Goal: Task Accomplishment & Management: Manage account settings

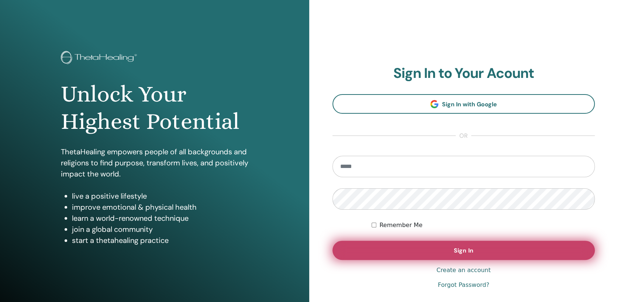
type input "**********"
click at [387, 255] on button "Sign In" at bounding box center [464, 250] width 263 height 19
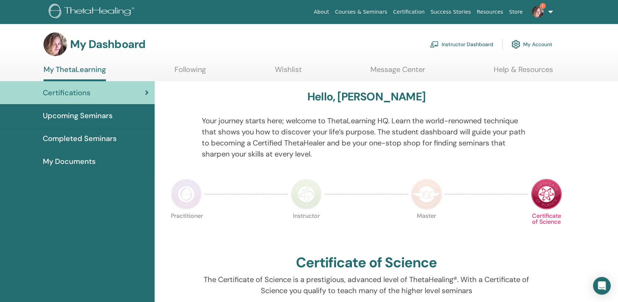
click at [464, 44] on link "Instructor Dashboard" at bounding box center [462, 44] width 64 height 16
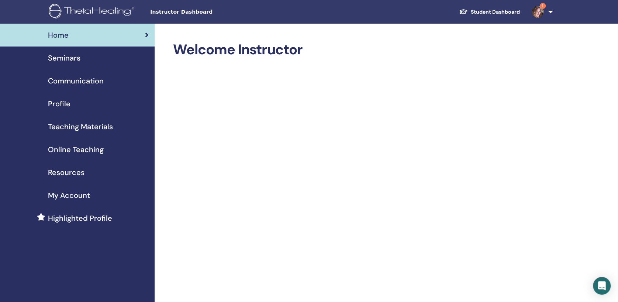
click at [75, 60] on span "Seminars" at bounding box center [64, 57] width 32 height 11
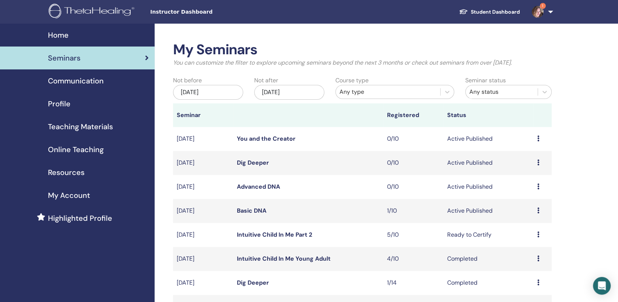
click at [252, 210] on link "Basic DNA" at bounding box center [252, 211] width 30 height 8
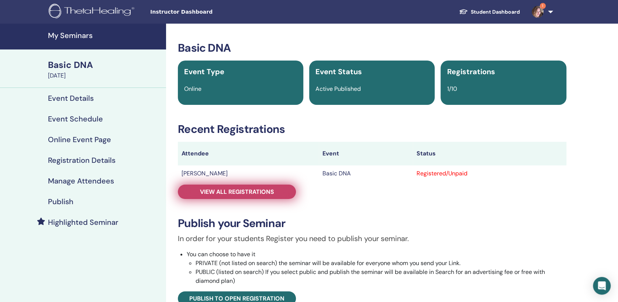
click at [232, 191] on span "View all registrations" at bounding box center [237, 192] width 74 height 8
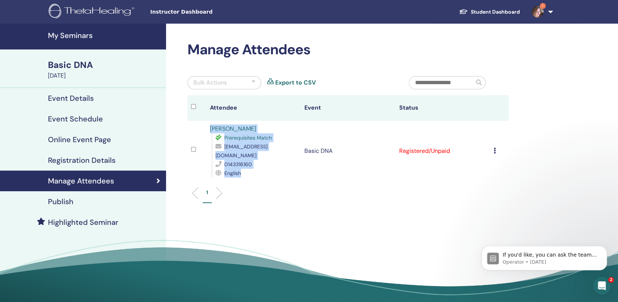
drag, startPoint x: 248, startPoint y: 163, endPoint x: 209, endPoint y: 126, distance: 54.1
click at [209, 126] on td "[PERSON_NAME] Prerequisites Match [EMAIL_ADDRESS][DOMAIN_NAME] 0143316160 Engli…" at bounding box center [253, 151] width 95 height 61
copy div "[PERSON_NAME] Prerequisites Match [EMAIL_ADDRESS][DOMAIN_NAME] 0143316160 Engli…"
